Goal: Check status: Check status

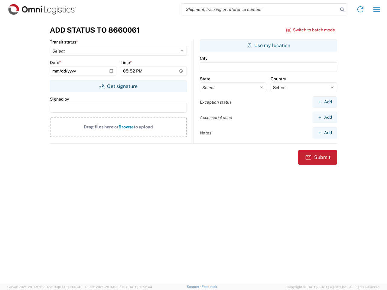
click at [259, 9] on input "search" at bounding box center [259, 9] width 156 height 11
click at [342, 10] on icon at bounding box center [342, 9] width 8 height 8
click at [360, 9] on icon at bounding box center [360, 10] width 10 height 10
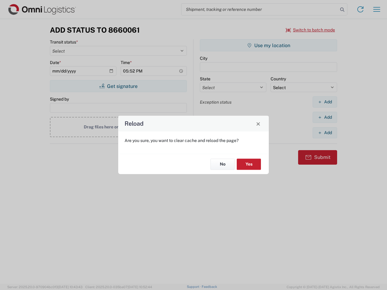
click at [376, 9] on div "Reload Are you sure, you want to clear cache and reload the page? No Yes" at bounding box center [193, 145] width 387 height 290
click at [310, 30] on div "Reload Are you sure, you want to clear cache and reload the page? No Yes" at bounding box center [193, 145] width 387 height 290
click at [118, 86] on div "Reload Are you sure, you want to clear cache and reload the page? No Yes" at bounding box center [193, 145] width 387 height 290
click at [268, 45] on div "Reload Are you sure, you want to clear cache and reload the page? No Yes" at bounding box center [193, 145] width 387 height 290
click at [324, 102] on div "Reload Are you sure, you want to clear cache and reload the page? No Yes" at bounding box center [193, 145] width 387 height 290
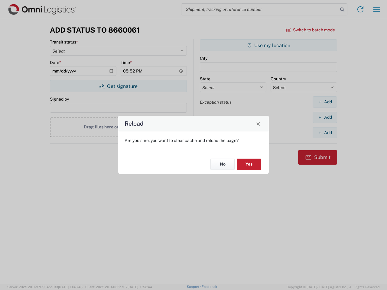
click at [324, 117] on div "Reload Are you sure, you want to clear cache and reload the page? No Yes" at bounding box center [193, 145] width 387 height 290
click at [324, 133] on div "Reload Are you sure, you want to clear cache and reload the page? No Yes" at bounding box center [193, 145] width 387 height 290
